Goal: Transaction & Acquisition: Download file/media

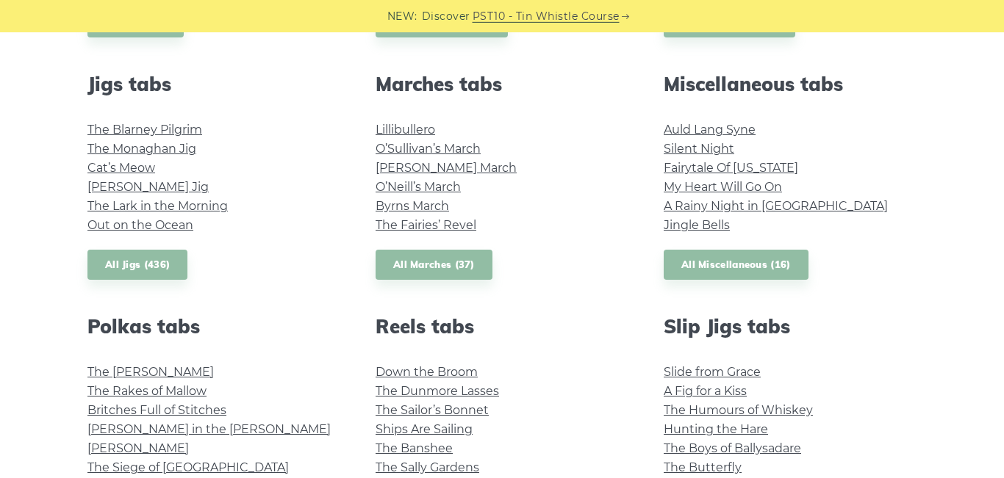
scroll to position [799, 0]
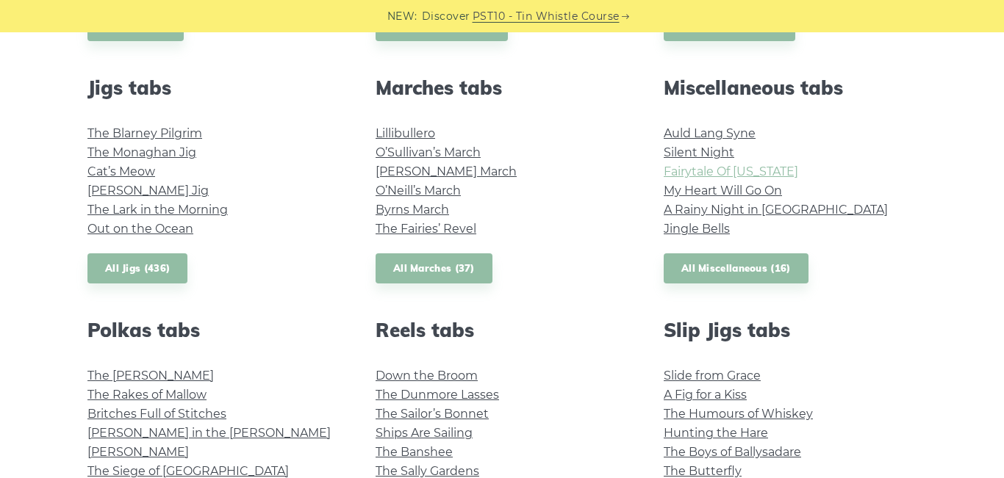
click at [764, 175] on link "Fairytale Of New York" at bounding box center [730, 172] width 134 height 14
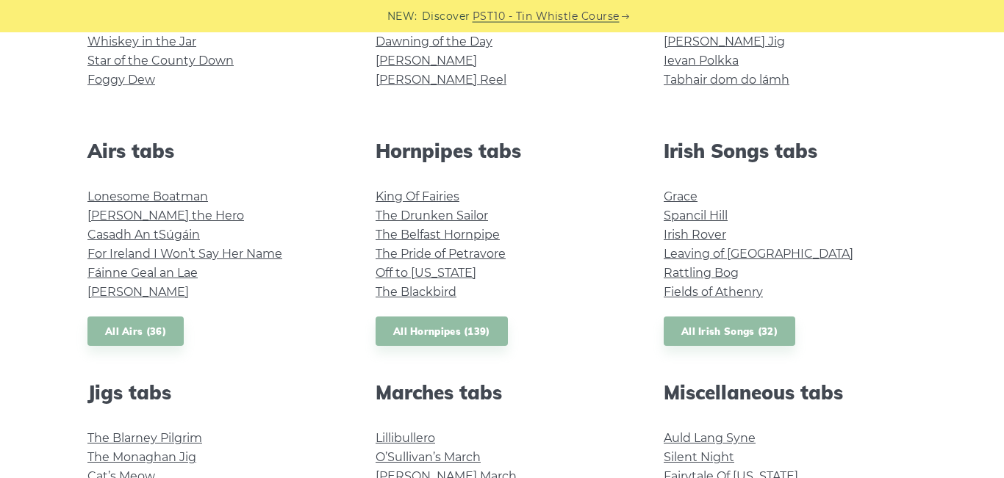
scroll to position [490, 0]
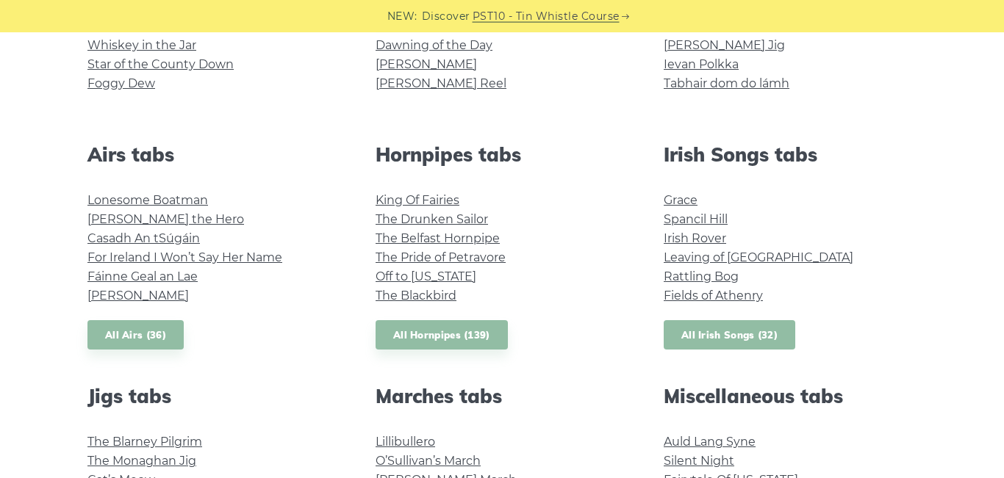
click at [726, 339] on link "All Irish Songs (32)" at bounding box center [729, 335] width 132 height 30
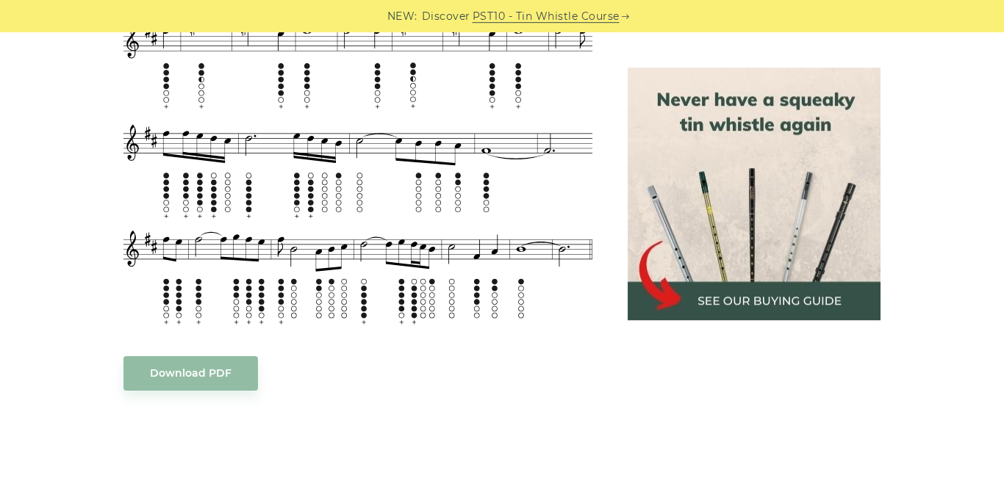
scroll to position [779, 0]
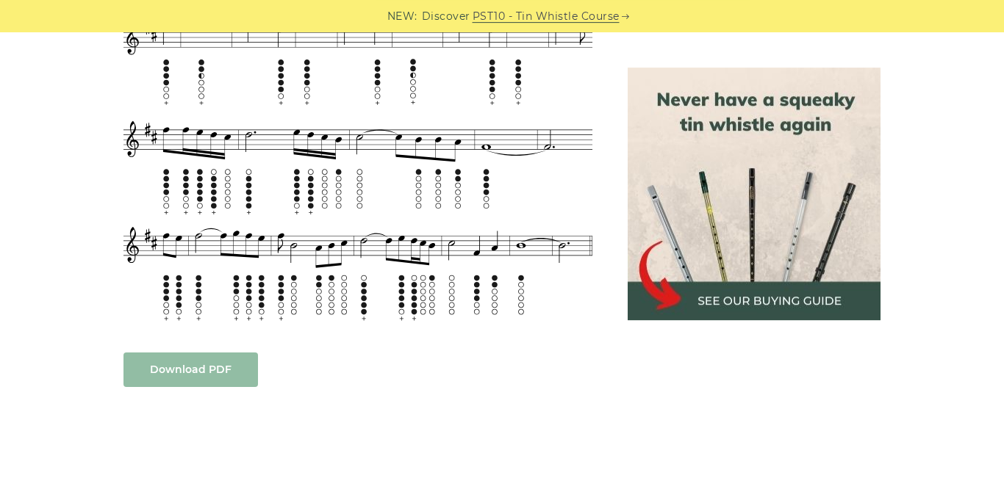
click at [198, 353] on link "Download PDF" at bounding box center [190, 370] width 134 height 35
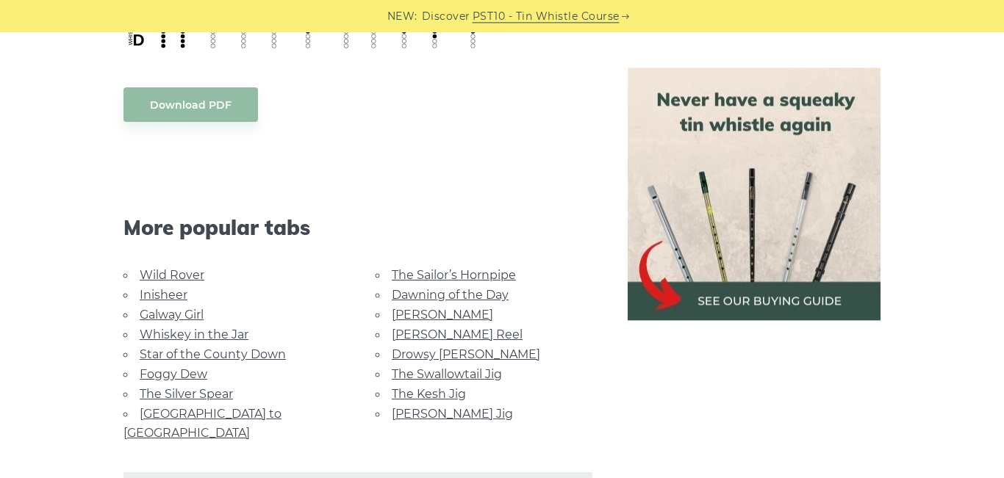
scroll to position [1036, 0]
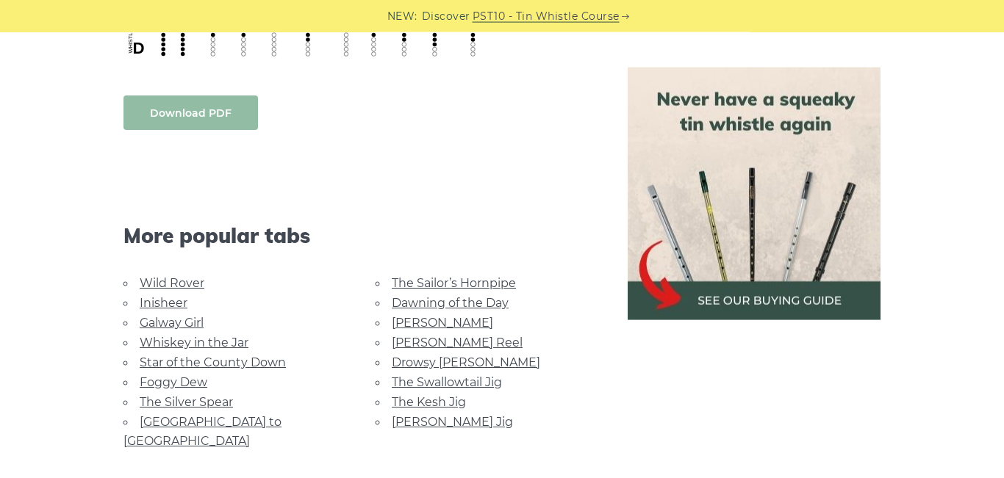
click at [200, 118] on link "Download PDF" at bounding box center [190, 113] width 134 height 35
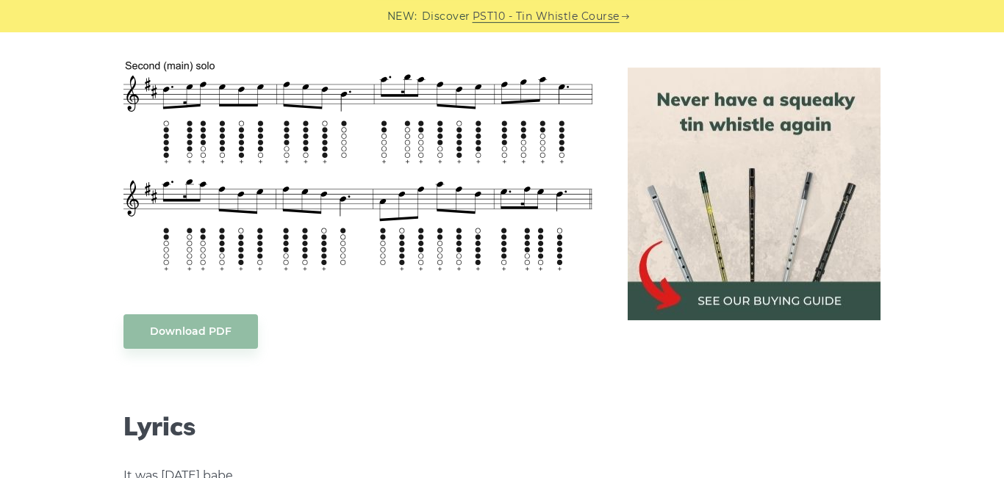
scroll to position [901, 0]
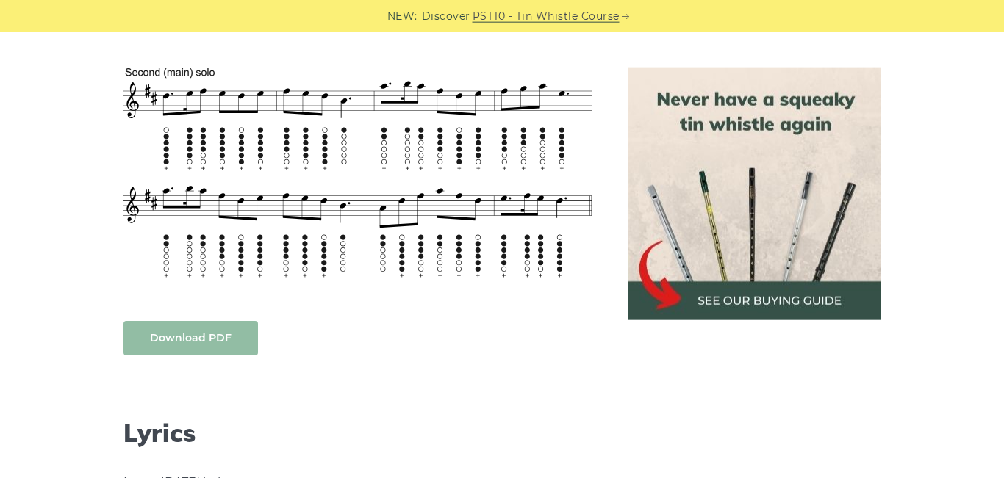
click at [205, 343] on link "Download PDF" at bounding box center [190, 338] width 134 height 35
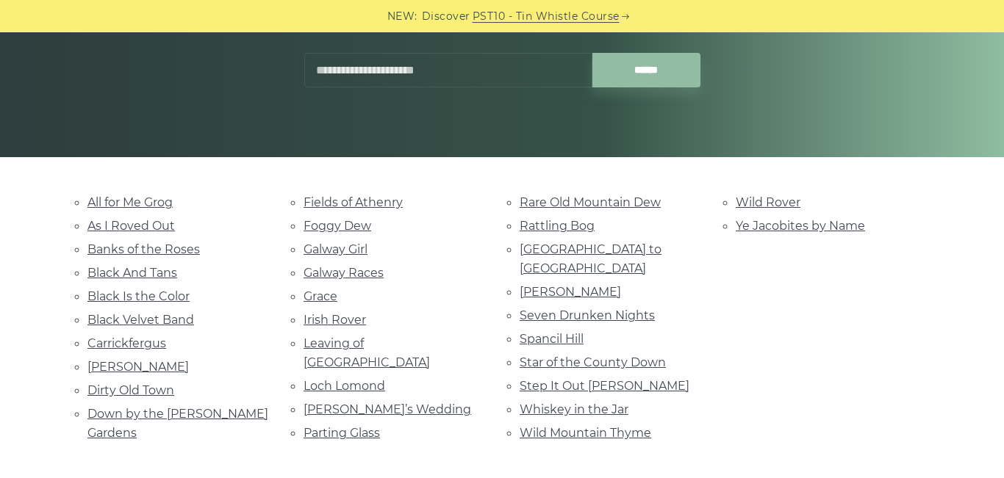
scroll to position [259, 0]
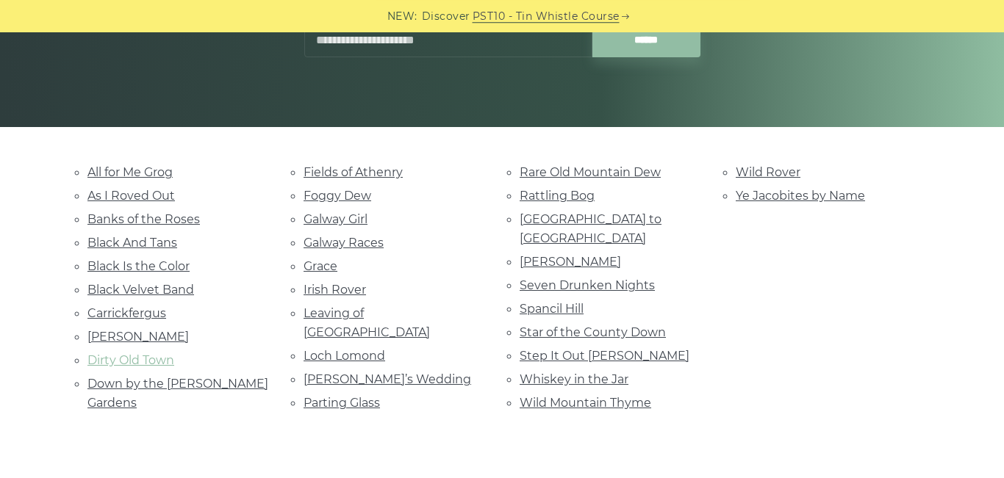
click at [136, 361] on link "Dirty Old Town" at bounding box center [130, 360] width 87 height 14
click at [142, 170] on link "All for Me Grog" at bounding box center [129, 172] width 85 height 14
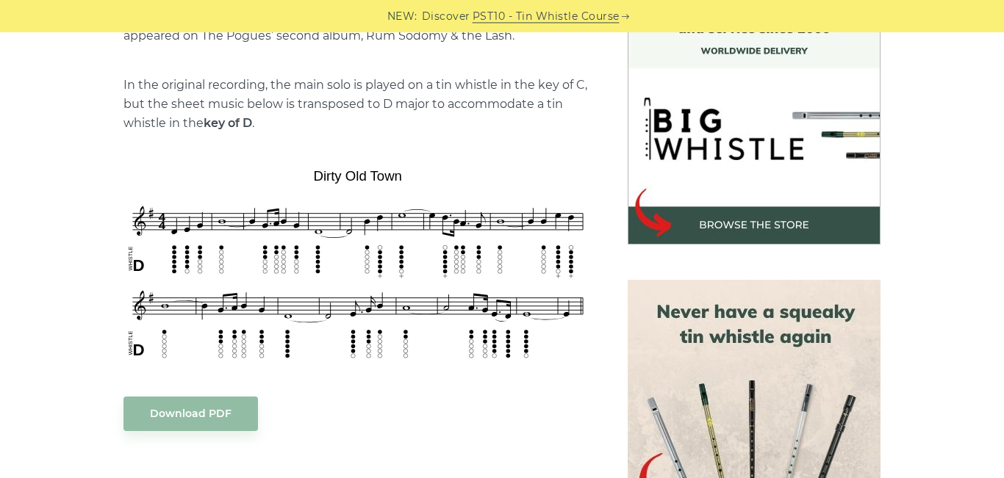
scroll to position [433, 0]
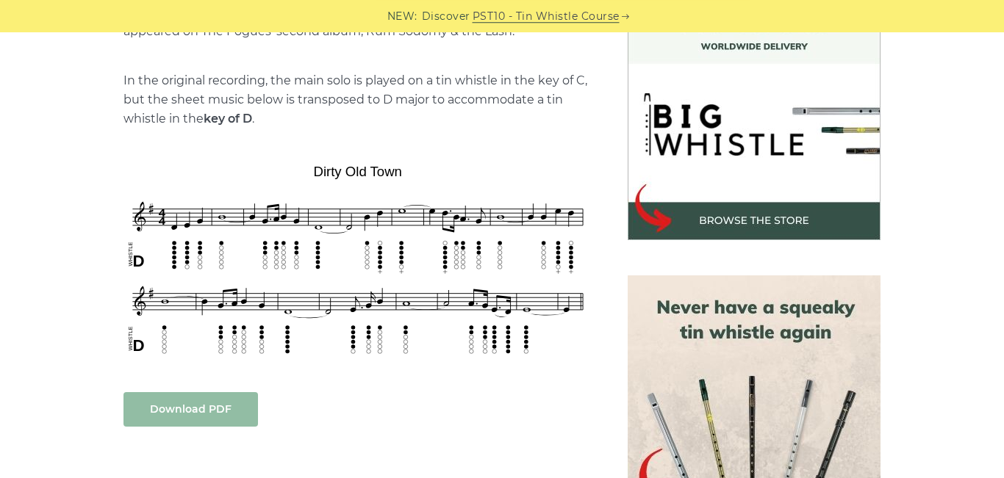
click at [185, 408] on link "Download PDF" at bounding box center [190, 409] width 134 height 35
